Goal: Task Accomplishment & Management: Manage account settings

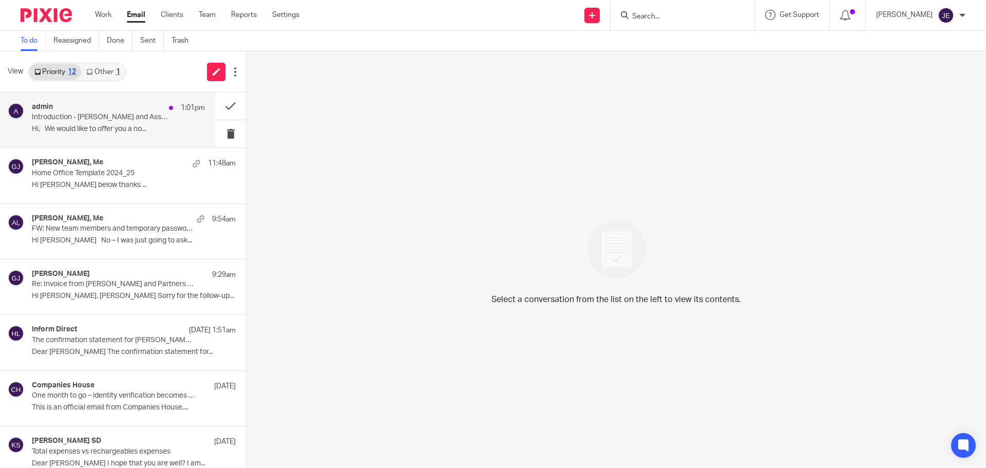
click at [118, 103] on div "admin 1:01pm" at bounding box center [118, 108] width 173 height 10
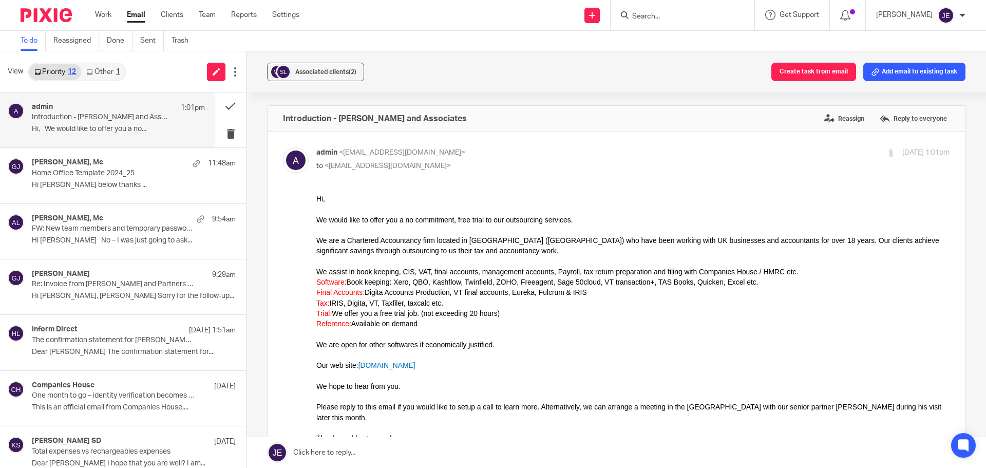
click at [107, 74] on link "Other 1" at bounding box center [103, 72] width 44 height 16
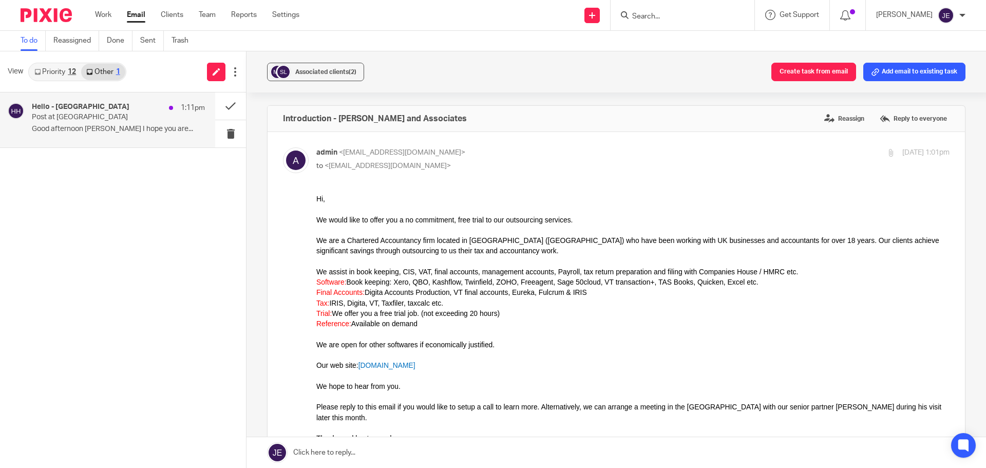
click at [139, 115] on p "Post at Cheyenne House" at bounding box center [101, 117] width 139 height 9
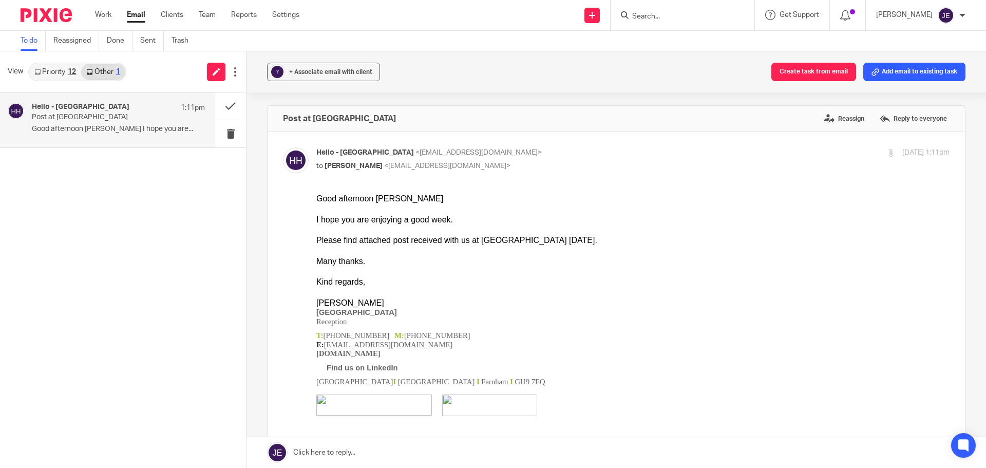
click at [70, 74] on div "12" at bounding box center [72, 71] width 8 height 7
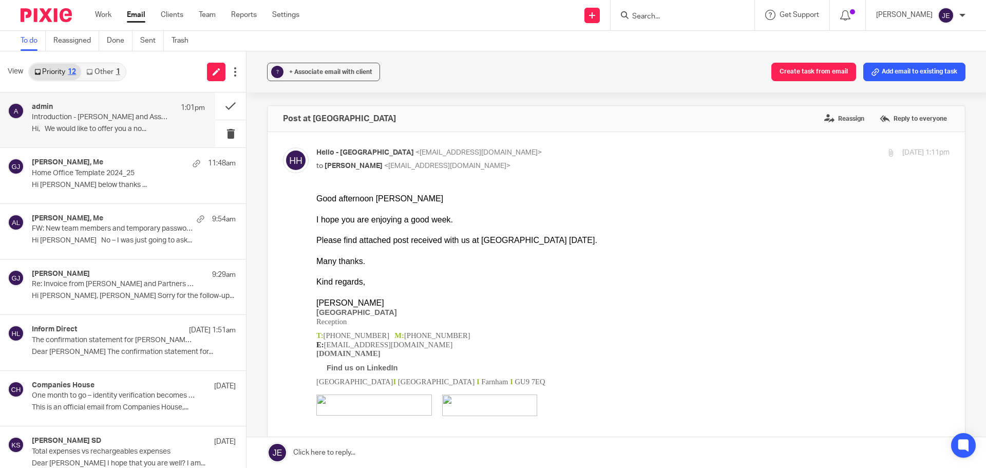
click at [83, 100] on div "admin 1:01pm Introduction - Ravi Garg and Associates Hi, We would like to offer…" at bounding box center [107, 119] width 215 height 55
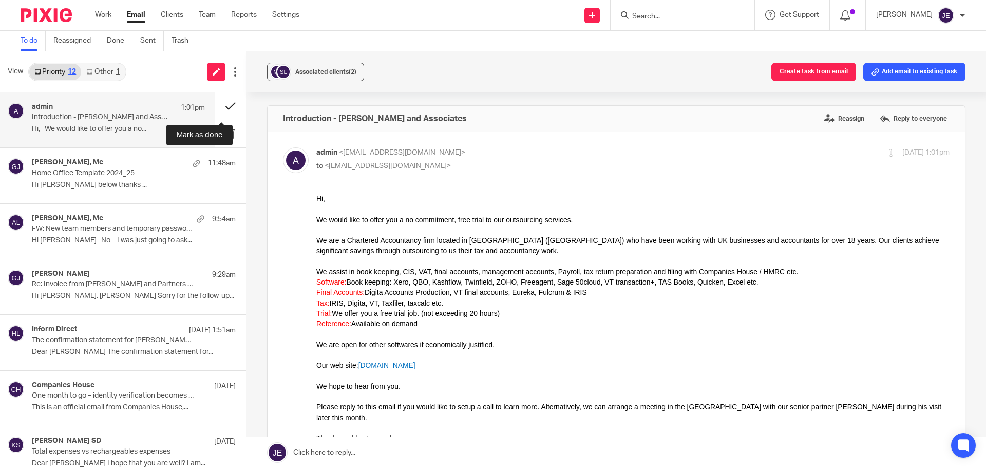
click at [229, 110] on button at bounding box center [230, 105] width 31 height 27
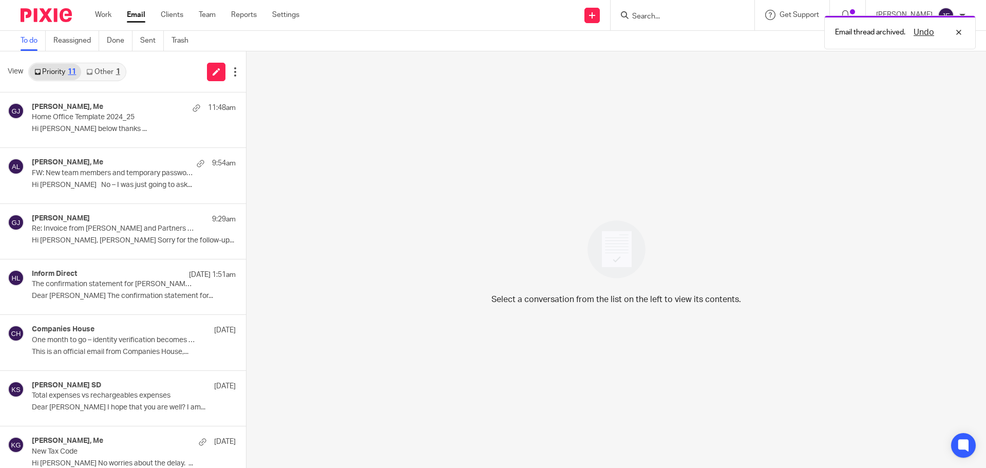
click at [105, 75] on link "Other 1" at bounding box center [103, 72] width 44 height 16
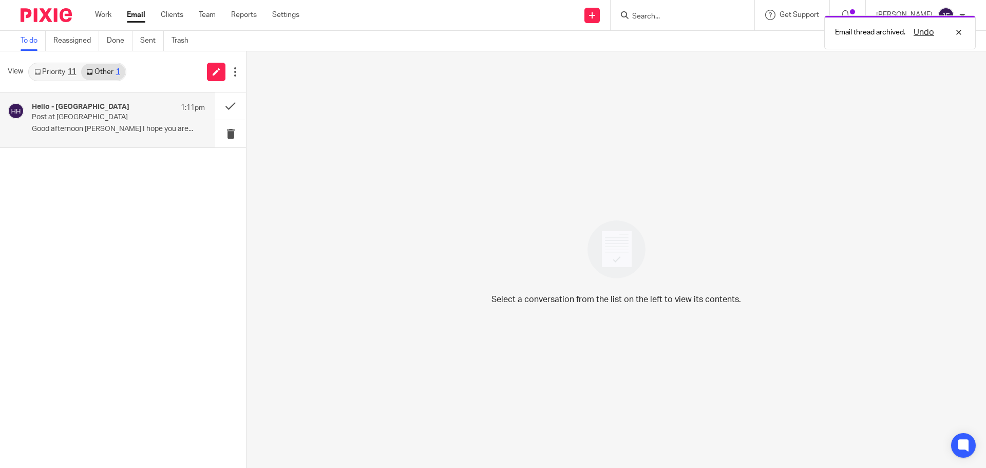
click at [114, 118] on p "Post at Cheyenne House" at bounding box center [101, 117] width 139 height 9
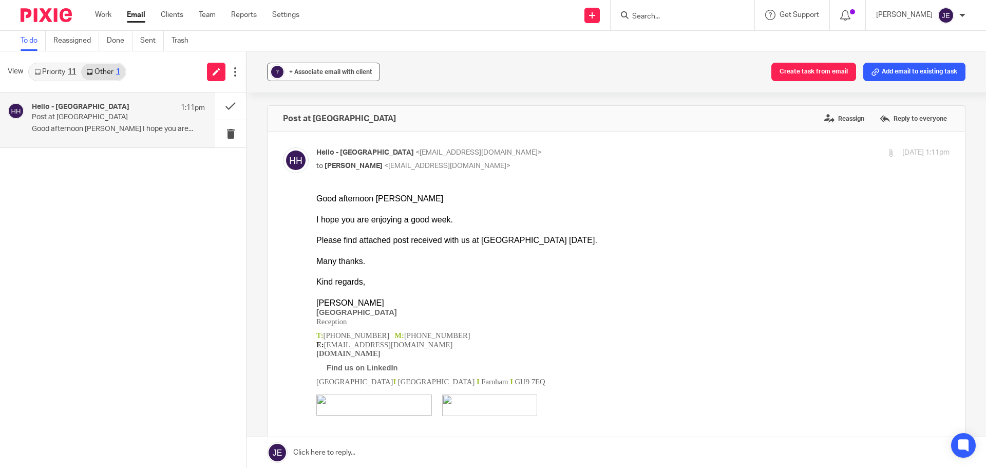
click at [322, 70] on span "+ Associate email with client" at bounding box center [330, 72] width 83 height 6
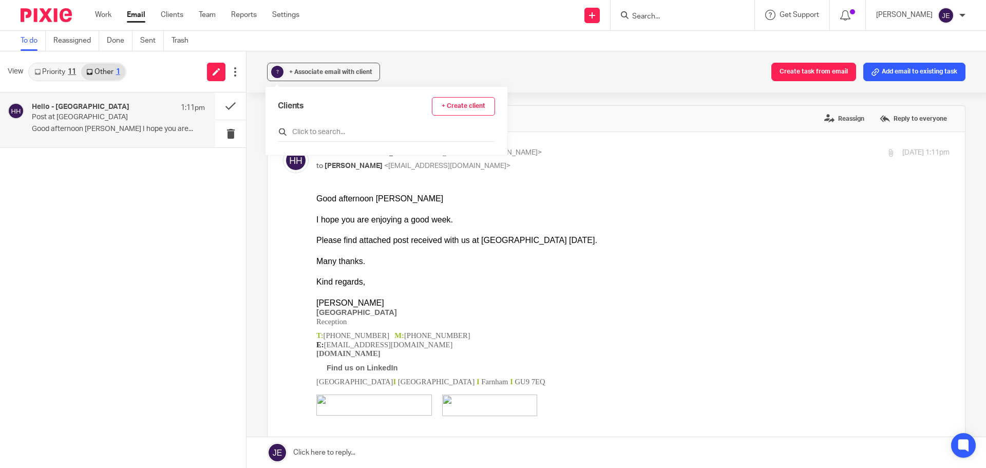
click at [333, 134] on input "text" at bounding box center [386, 132] width 217 height 10
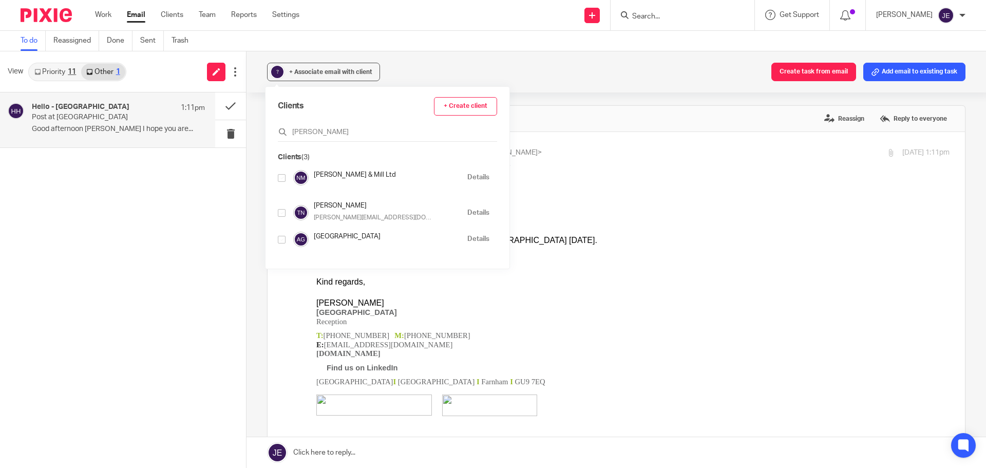
type input "nash"
click at [283, 178] on input "checkbox" at bounding box center [282, 178] width 8 height 8
checkbox input "true"
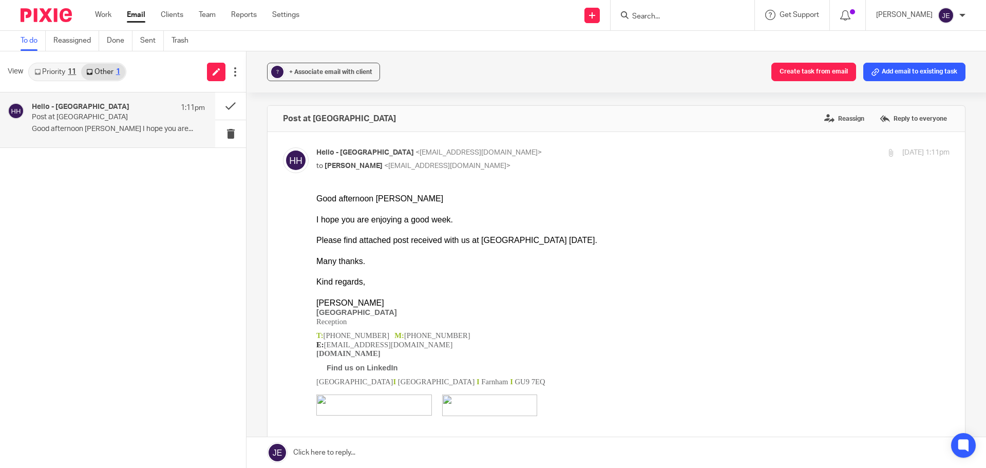
click at [450, 72] on div "? + Associate email with client Create task from email Add email to existing ta…" at bounding box center [615, 71] width 739 height 41
click at [321, 76] on div "+ Associate email with client" at bounding box center [330, 72] width 83 height 10
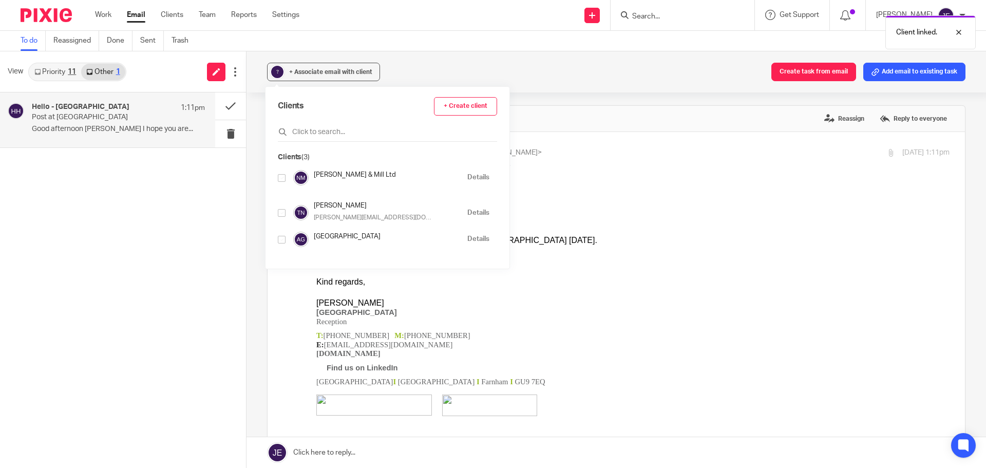
click at [281, 179] on input "checkbox" at bounding box center [282, 178] width 8 height 8
checkbox input "true"
click at [434, 68] on div "? + Associate email with client Create task from email Add email to existing ta…" at bounding box center [615, 71] width 739 height 41
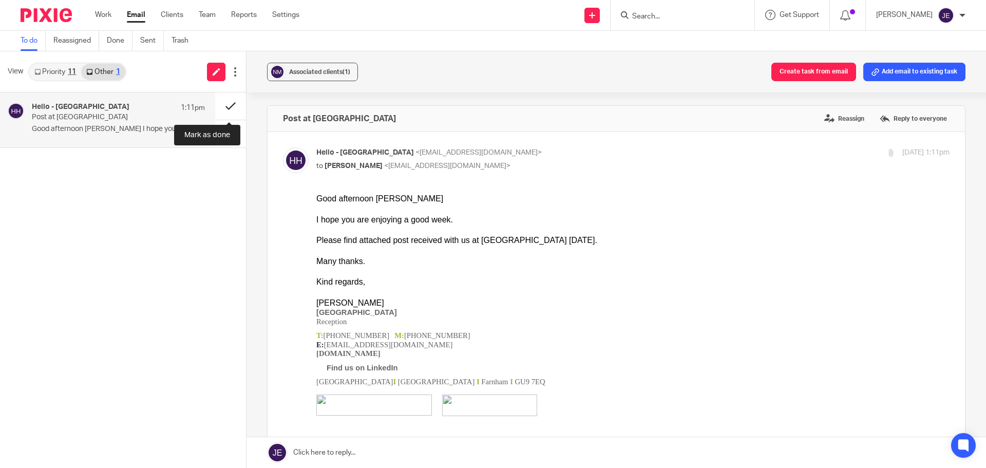
click at [229, 105] on button at bounding box center [230, 105] width 31 height 27
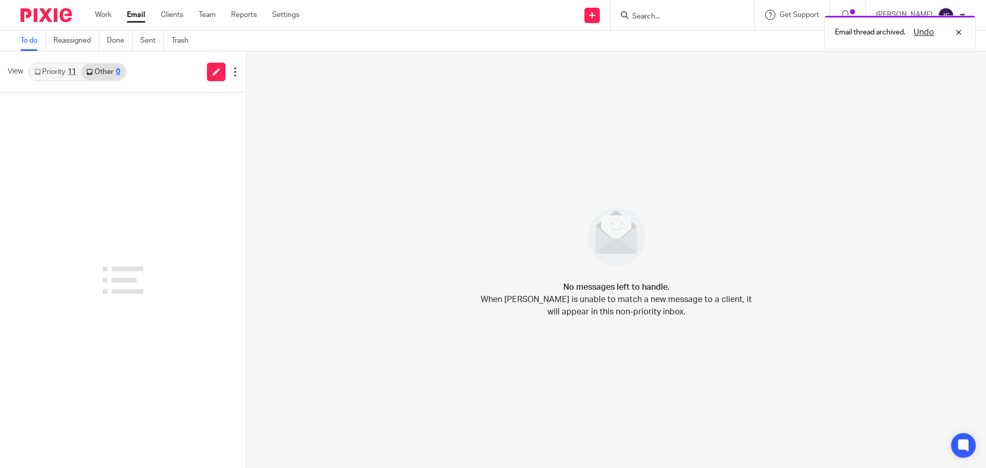
click at [60, 78] on link "Priority 11" at bounding box center [55, 72] width 52 height 16
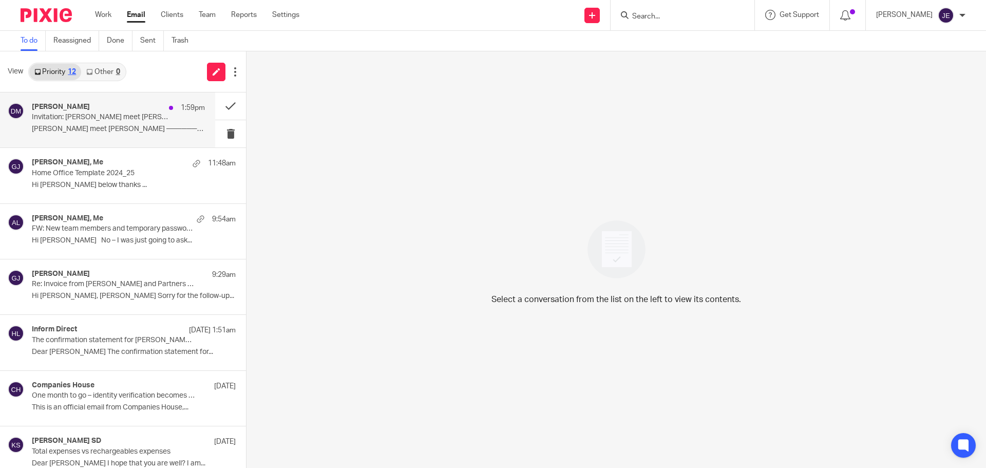
click at [98, 106] on div "[PERSON_NAME] 1:59pm" at bounding box center [118, 108] width 173 height 10
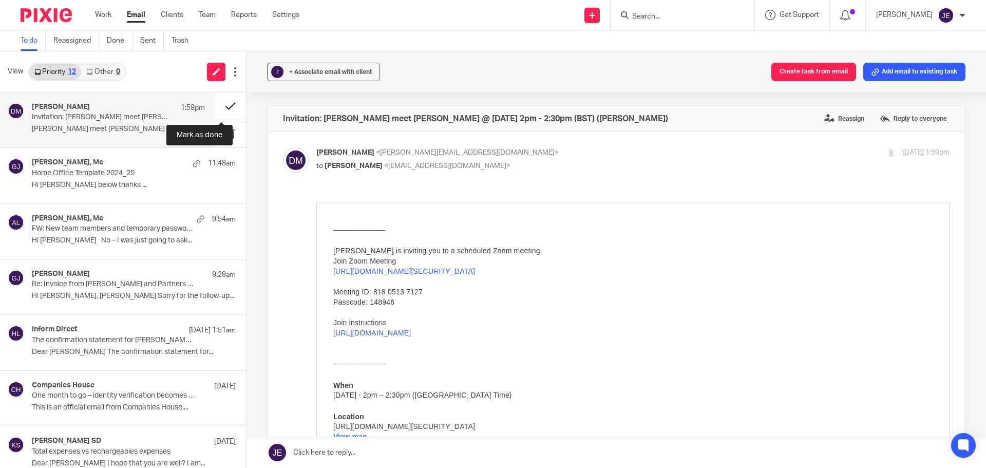
click at [226, 107] on button at bounding box center [230, 105] width 31 height 27
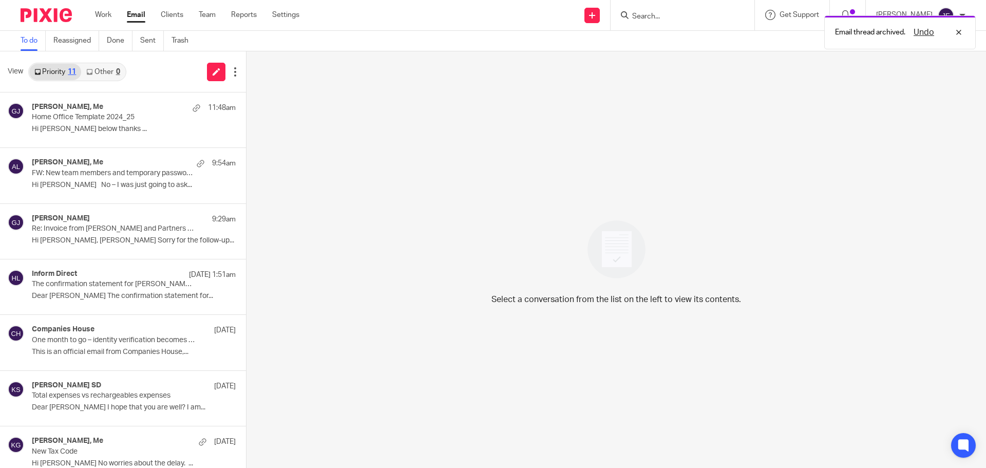
click at [107, 71] on link "Other 0" at bounding box center [103, 72] width 44 height 16
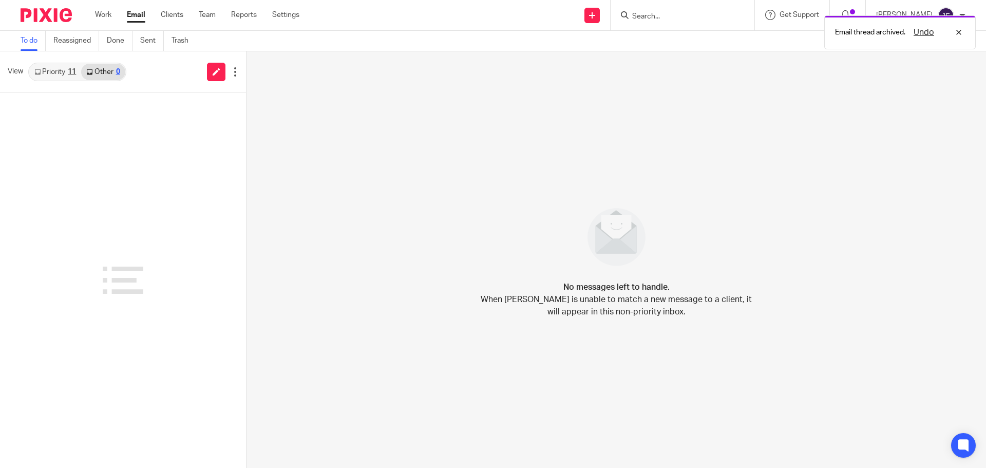
click at [61, 70] on link "Priority 11" at bounding box center [55, 72] width 52 height 16
